Goal: Information Seeking & Learning: Check status

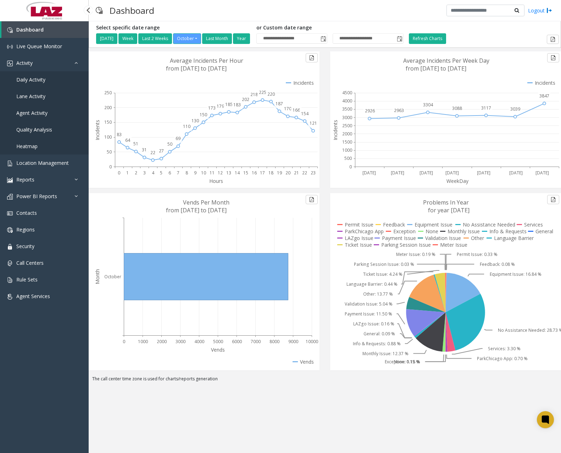
click at [45, 80] on span "Daily Activity" at bounding box center [30, 79] width 29 height 7
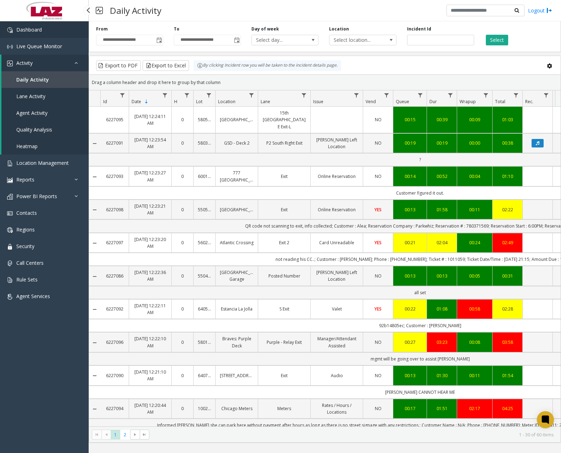
click at [56, 26] on link "Dashboard" at bounding box center [44, 29] width 89 height 17
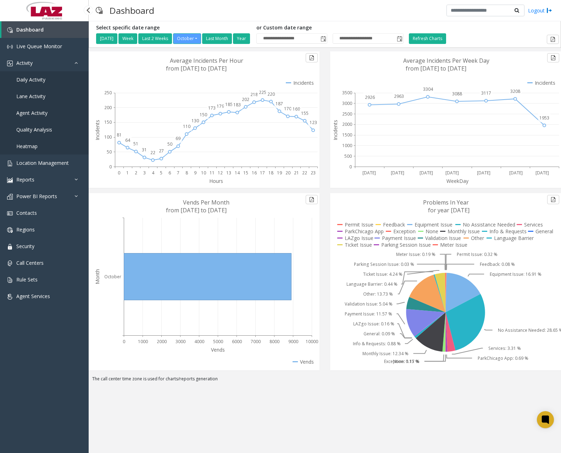
click at [51, 78] on link "Daily Activity" at bounding box center [44, 79] width 89 height 17
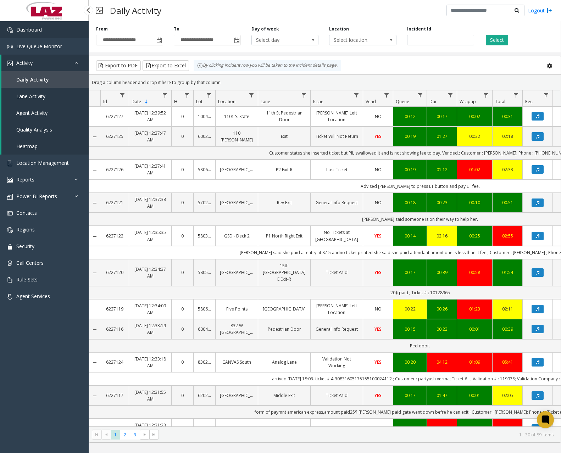
click at [38, 31] on span "Dashboard" at bounding box center [29, 29] width 26 height 7
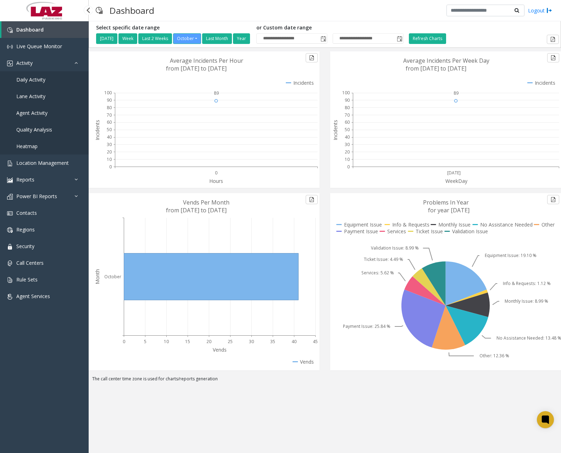
click at [45, 78] on span "Daily Activity" at bounding box center [30, 79] width 29 height 7
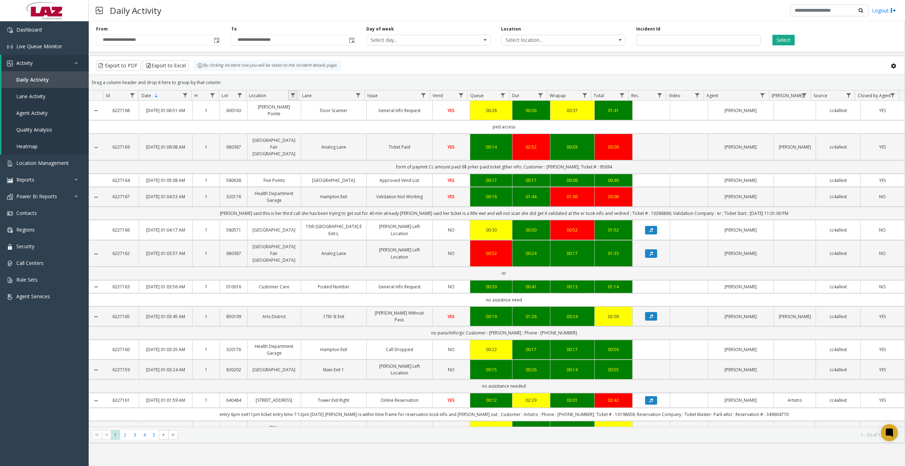
click at [296, 98] on link "Data table" at bounding box center [293, 95] width 10 height 10
click at [310, 124] on input "Location Filter" at bounding box center [323, 126] width 60 height 12
type input "******"
click at [342, 191] on button "Filter" at bounding box center [338, 192] width 29 height 16
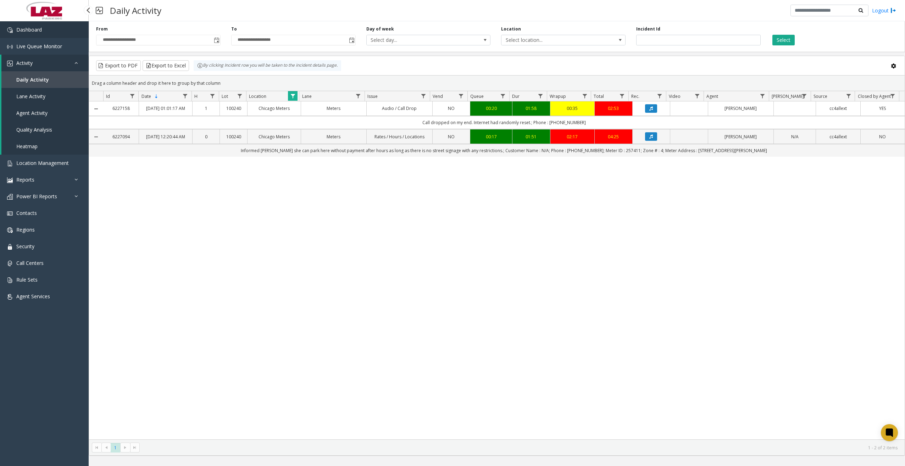
click at [45, 35] on link "Dashboard" at bounding box center [44, 29] width 89 height 17
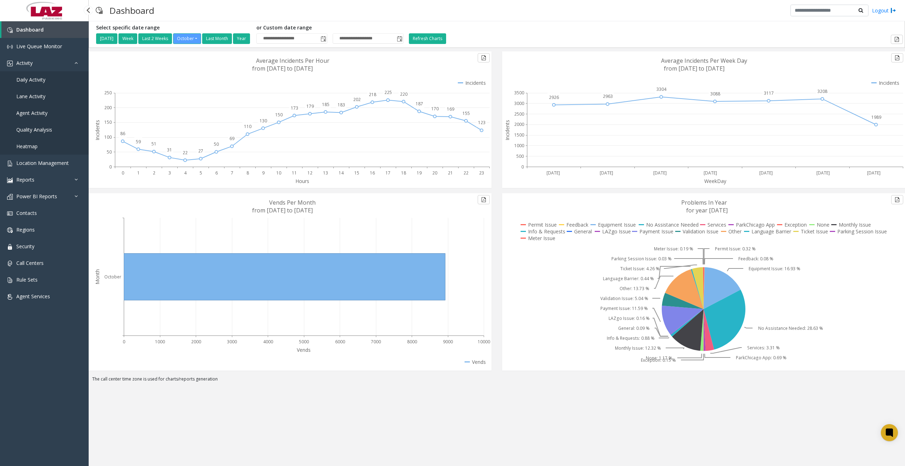
click at [33, 77] on span "Daily Activity" at bounding box center [30, 79] width 29 height 7
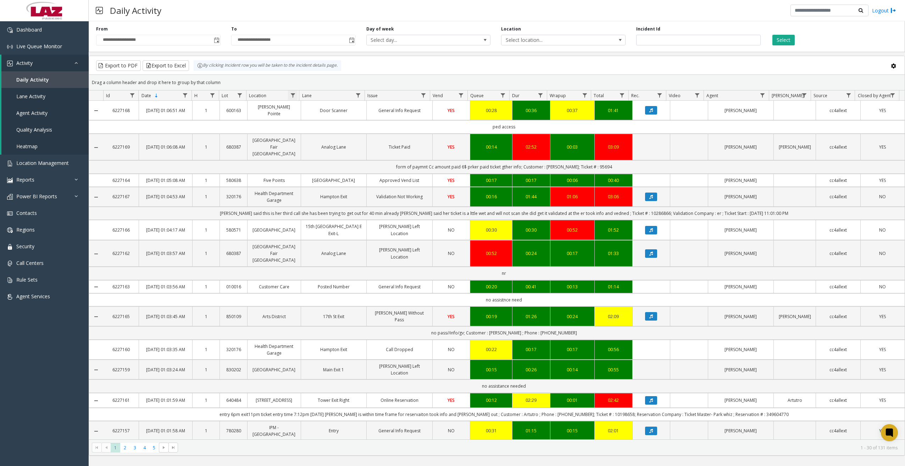
click at [294, 94] on span "Data table" at bounding box center [293, 96] width 6 height 6
click at [321, 118] on kendo-grid-filter-menu-input-wrapper "Contains" at bounding box center [323, 118] width 60 height 27
click at [323, 125] on input "Location Filter" at bounding box center [323, 126] width 60 height 12
type input "********"
click at [327, 191] on button "Filter" at bounding box center [338, 192] width 29 height 16
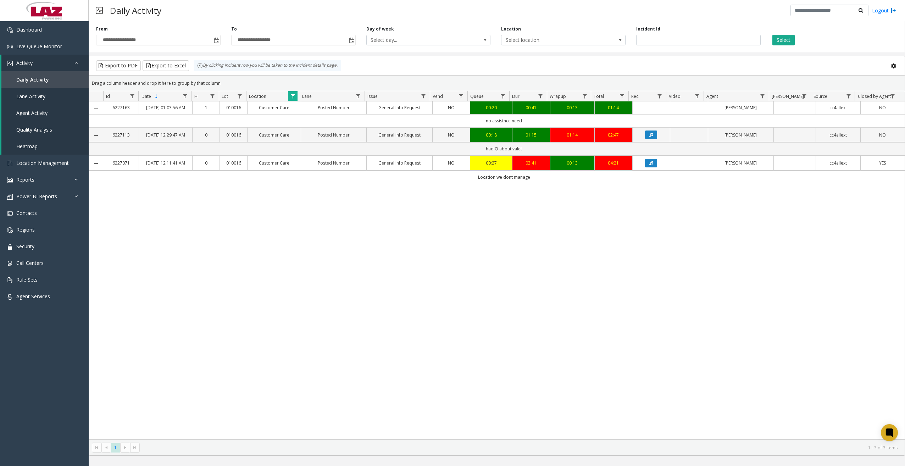
click at [348, 12] on div "Daily Activity Logout" at bounding box center [497, 10] width 816 height 21
click at [56, 30] on link "Dashboard" at bounding box center [44, 29] width 89 height 17
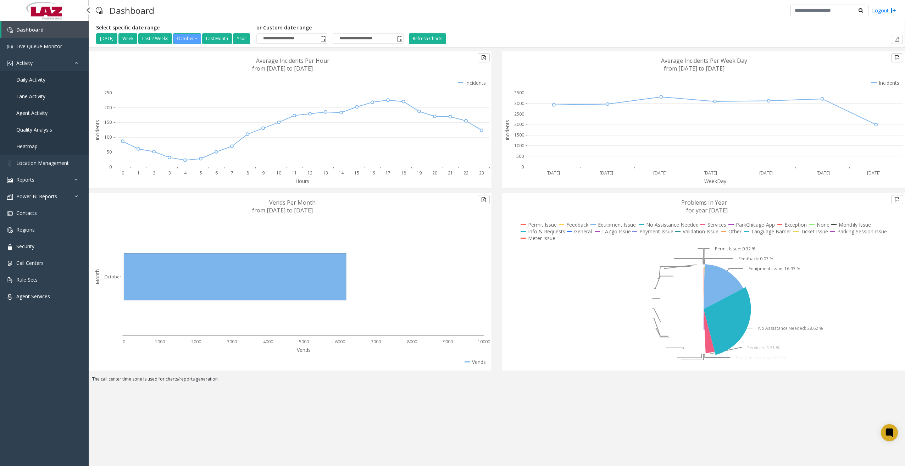
click at [40, 79] on span "Daily Activity" at bounding box center [30, 79] width 29 height 7
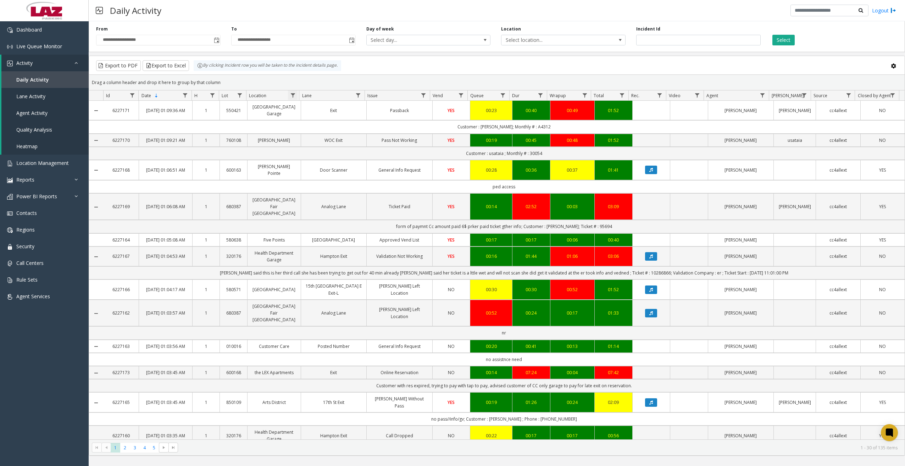
click at [290, 95] on span "Data table" at bounding box center [293, 96] width 6 height 6
click at [313, 124] on input "Location Filter" at bounding box center [323, 126] width 60 height 12
type input "***"
click at [345, 186] on button "Filter" at bounding box center [338, 192] width 29 height 16
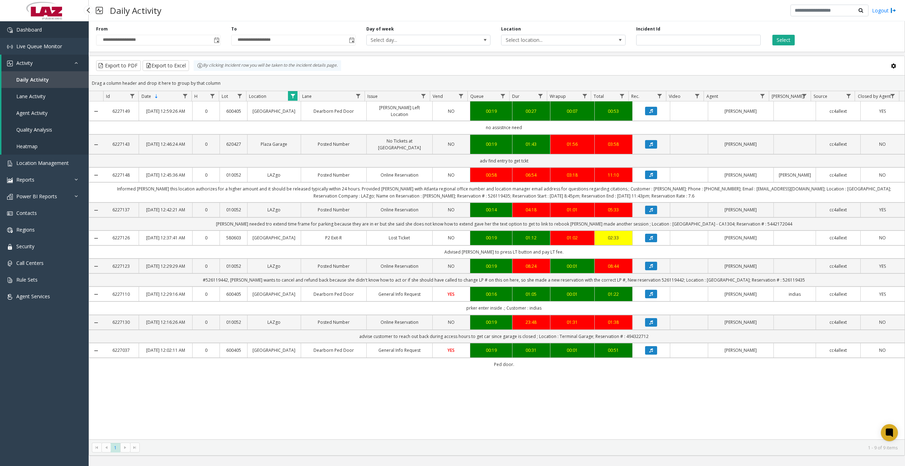
click at [73, 28] on link "Dashboard" at bounding box center [44, 29] width 89 height 17
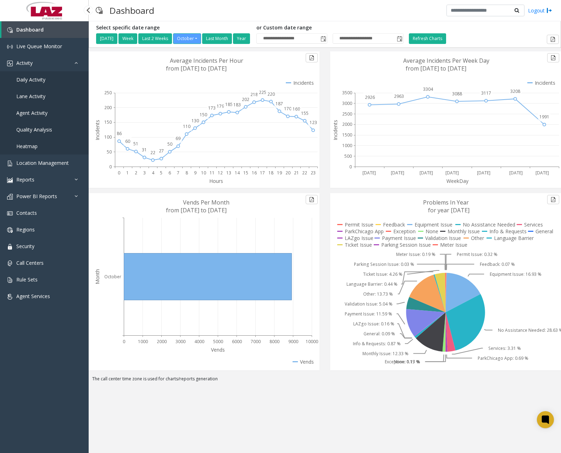
click at [45, 77] on span "Daily Activity" at bounding box center [30, 79] width 29 height 7
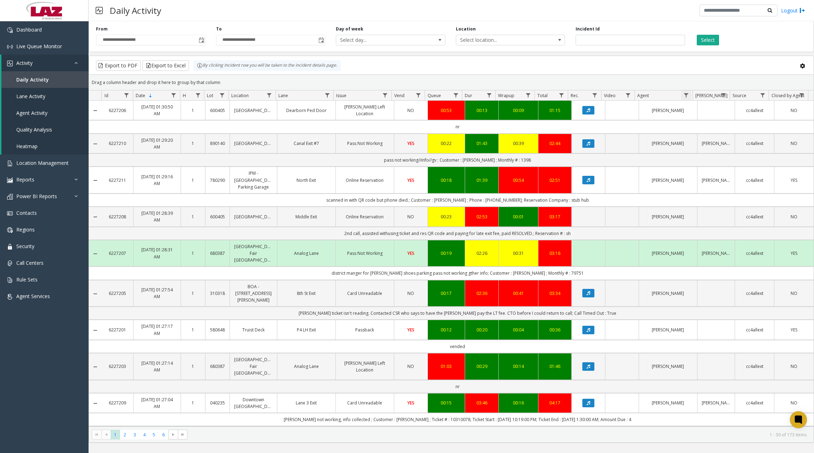
click at [560, 94] on span "Data table" at bounding box center [687, 96] width 6 height 6
click at [560, 130] on input "Agent Filter" at bounding box center [717, 126] width 60 height 12
type input "****"
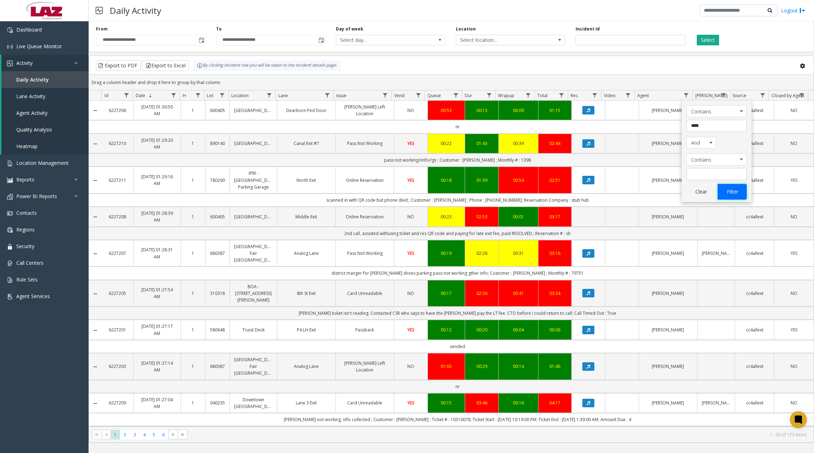
click at [560, 194] on button "Filter" at bounding box center [732, 192] width 29 height 16
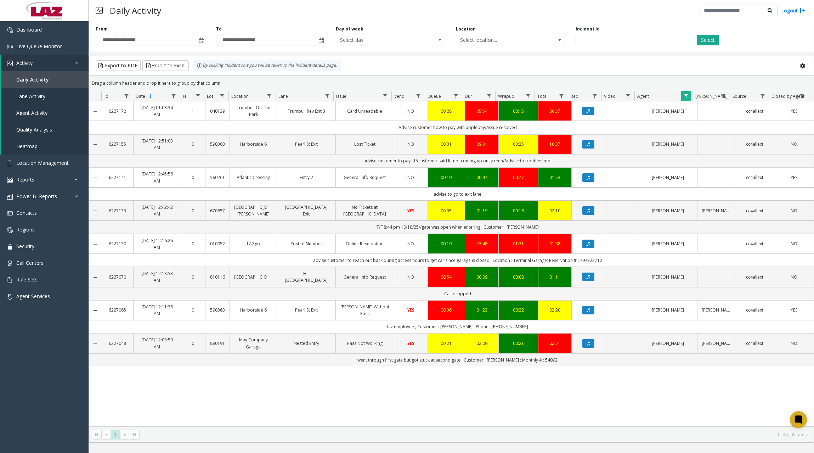
click at [337, 10] on div "Daily Activity Logout" at bounding box center [452, 10] width 726 height 21
click at [46, 26] on link "Dashboard" at bounding box center [44, 29] width 89 height 17
